Goal: Navigation & Orientation: Find specific page/section

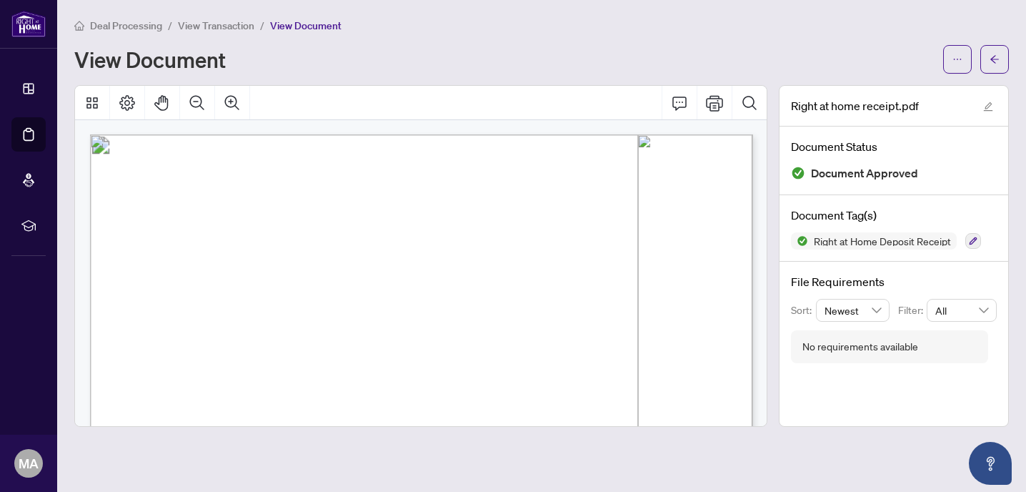
scroll to position [69, 0]
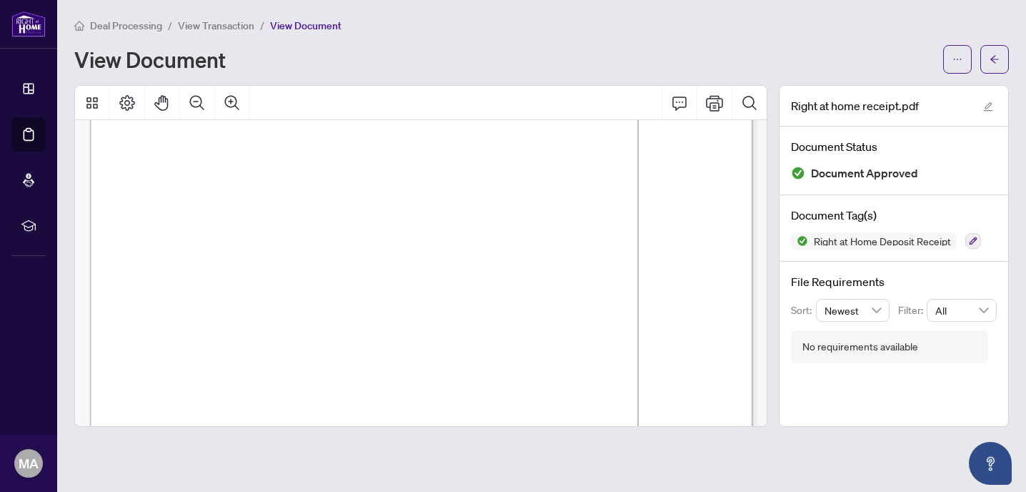
click at [121, 25] on span "Deal Processing" at bounding box center [126, 25] width 72 height 13
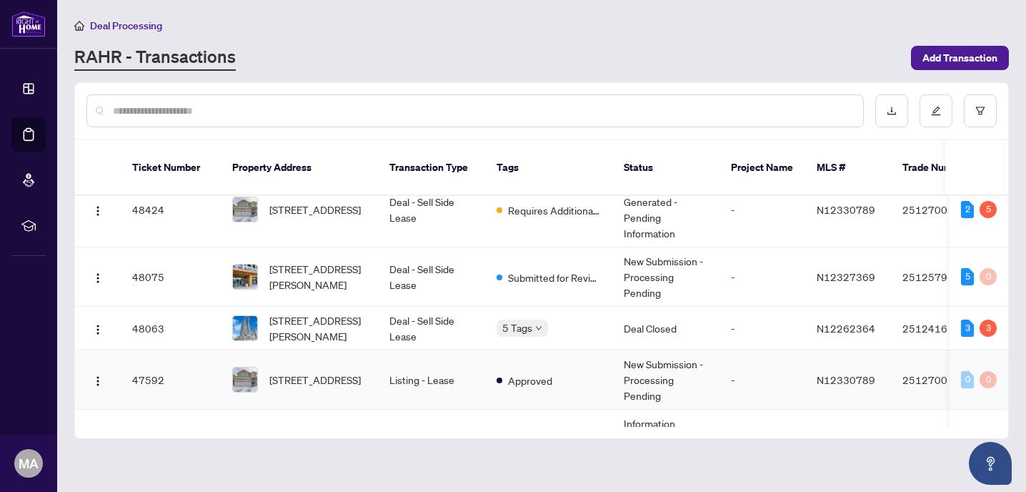
scroll to position [34, 0]
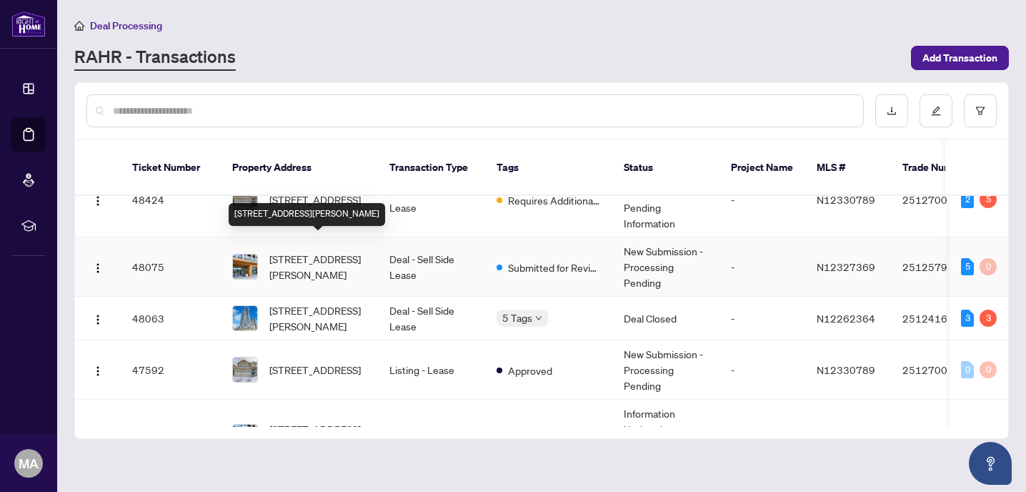
click at [337, 254] on span "[STREET_ADDRESS][PERSON_NAME]" at bounding box center [317, 266] width 97 height 31
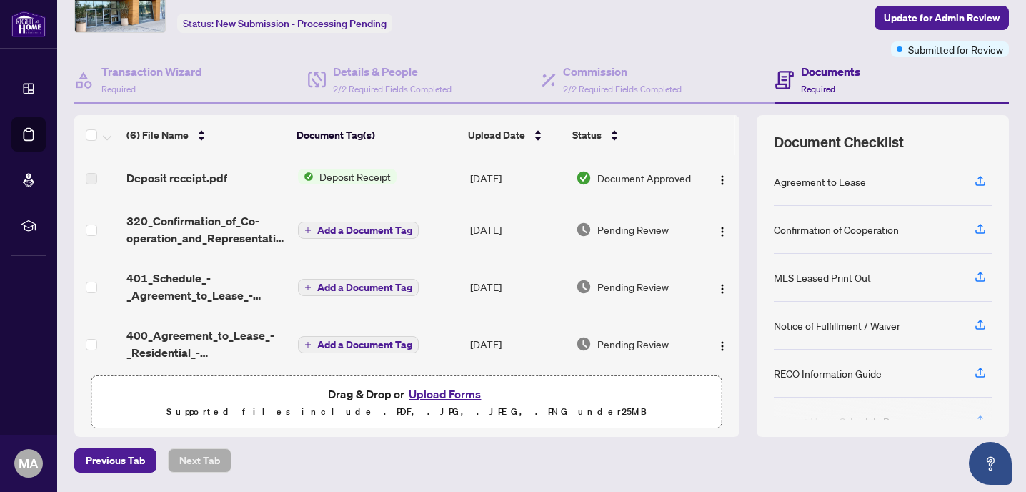
click at [360, 177] on span "Deposit Receipt" at bounding box center [355, 177] width 83 height 16
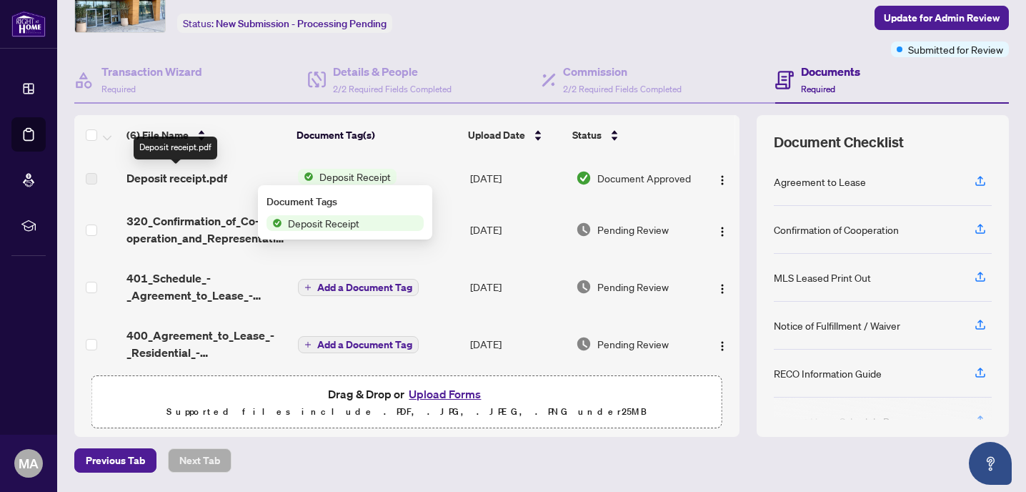
click at [224, 179] on span "Deposit receipt.pdf" at bounding box center [177, 177] width 101 height 17
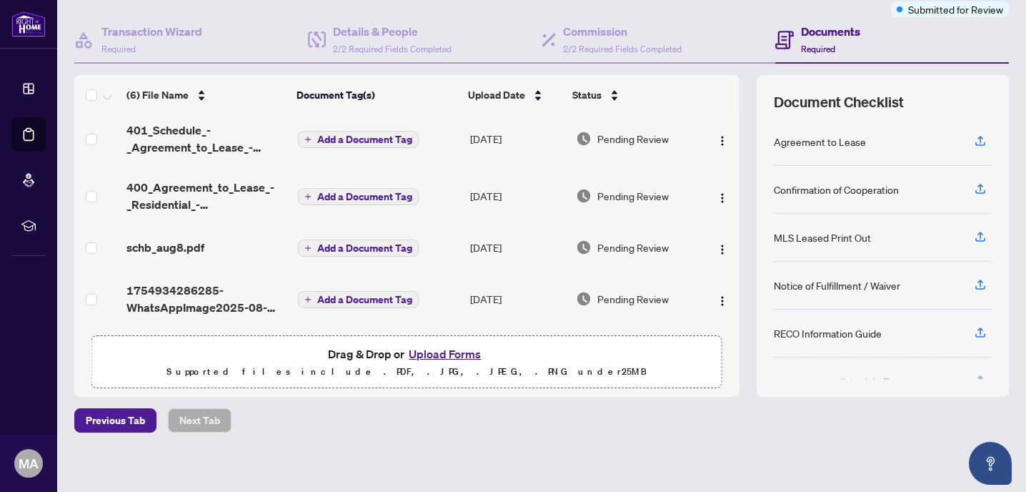
scroll to position [122, 0]
click at [209, 291] on span "1754934286285-WhatsAppImage2025-08-11at13829PM.jpeg" at bounding box center [206, 298] width 159 height 34
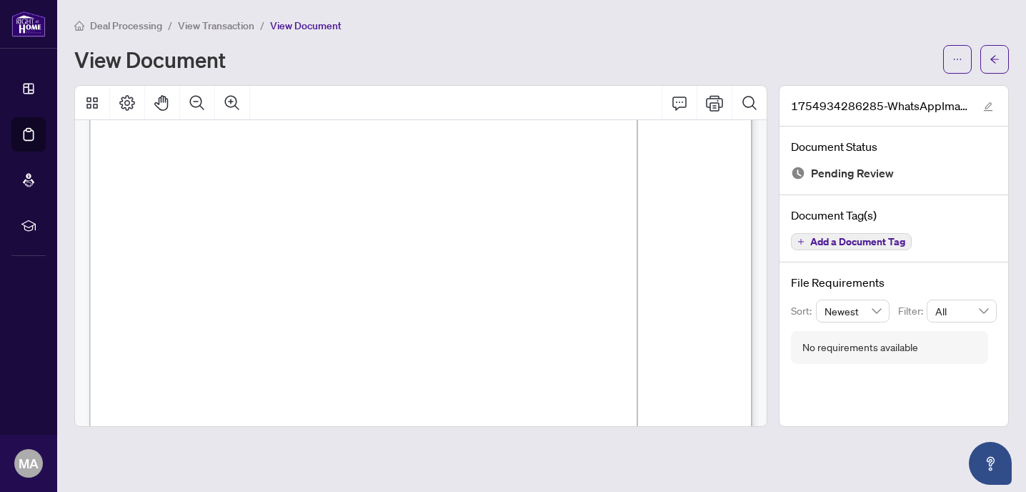
scroll to position [660, 0]
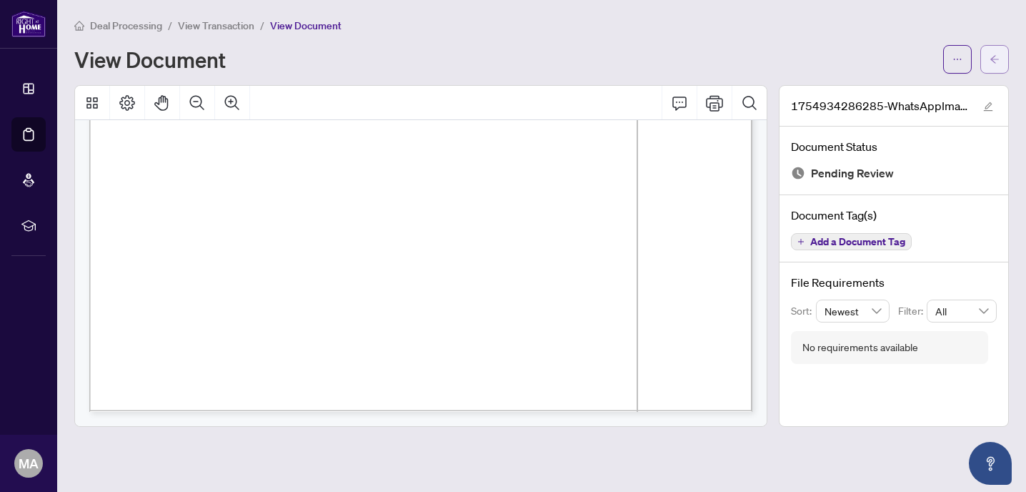
click at [996, 66] on span "button" at bounding box center [995, 59] width 10 height 23
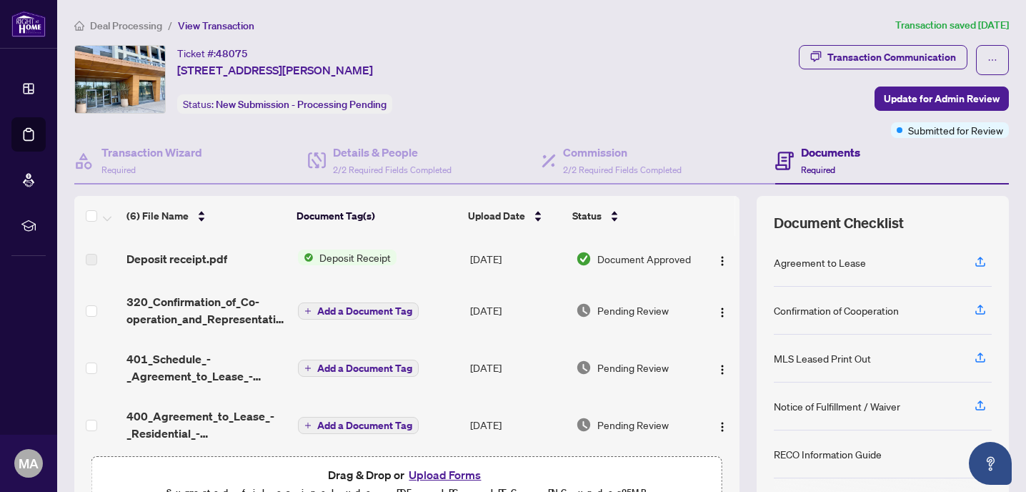
click at [127, 22] on span "Deal Processing" at bounding box center [126, 25] width 72 height 13
